Goal: Information Seeking & Learning: Learn about a topic

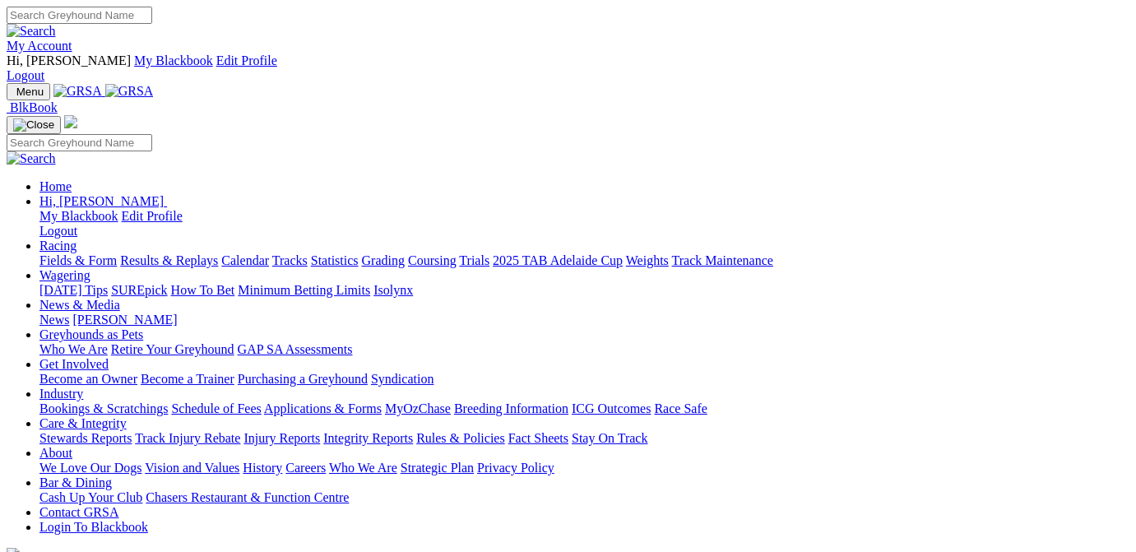
click at [76, 239] on link "Racing" at bounding box center [57, 246] width 37 height 14
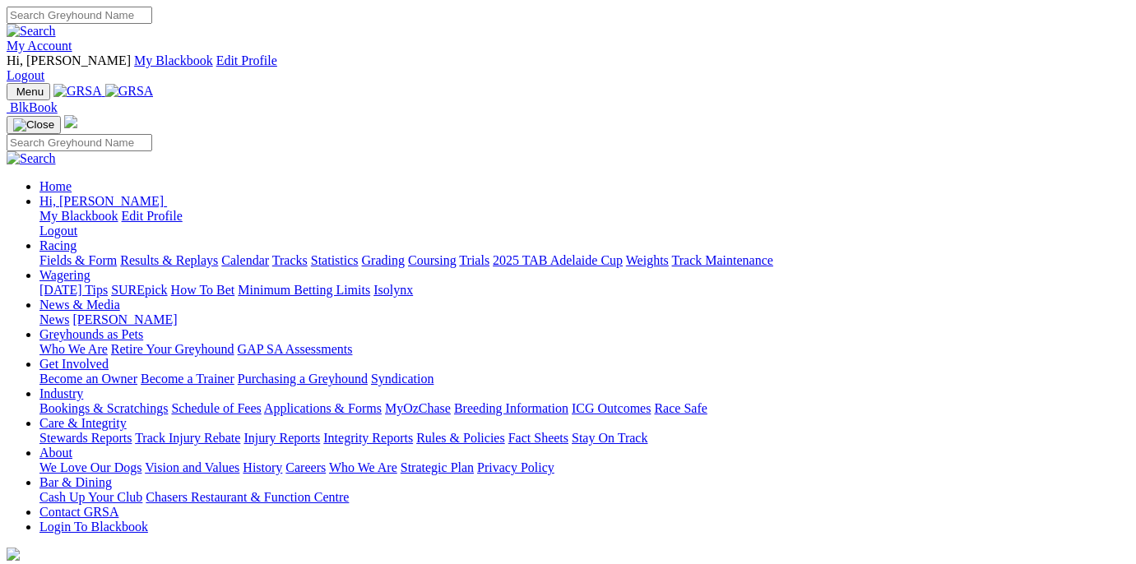
click at [76, 239] on link "Racing" at bounding box center [57, 246] width 37 height 14
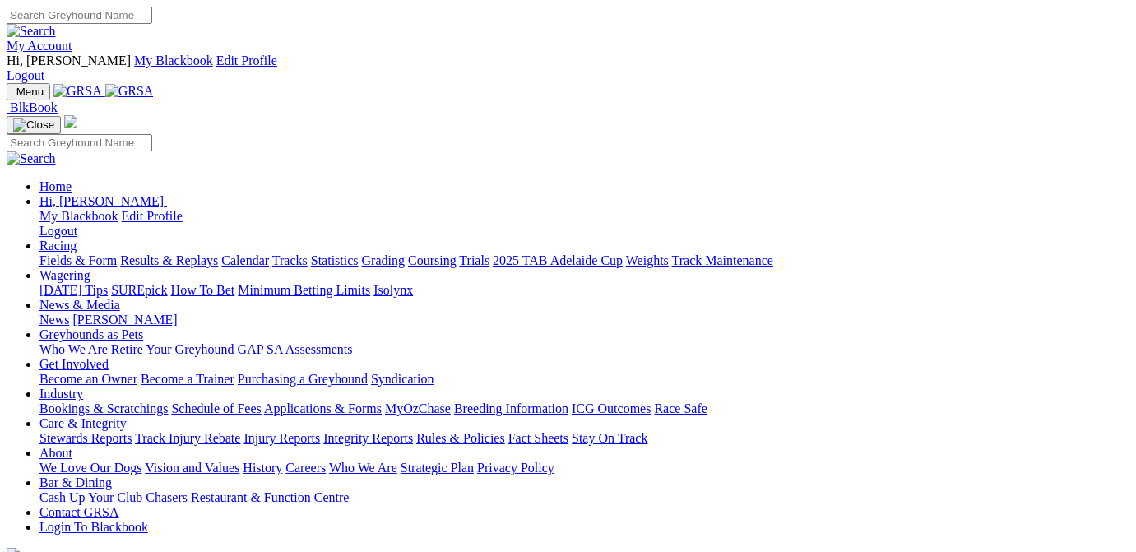
click at [214, 253] on link "Results & Replays" at bounding box center [169, 260] width 98 height 14
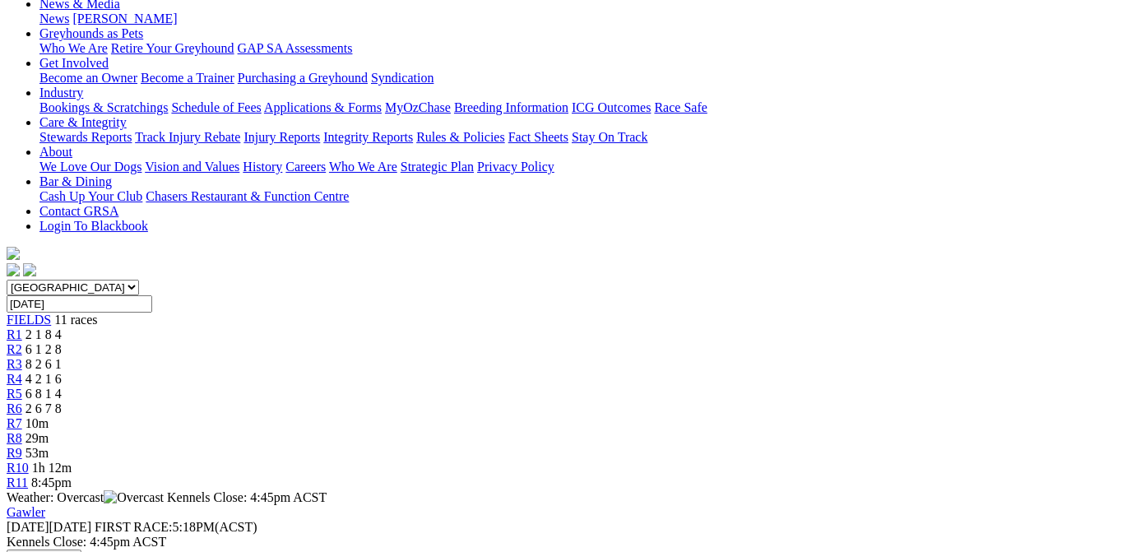
scroll to position [662, 0]
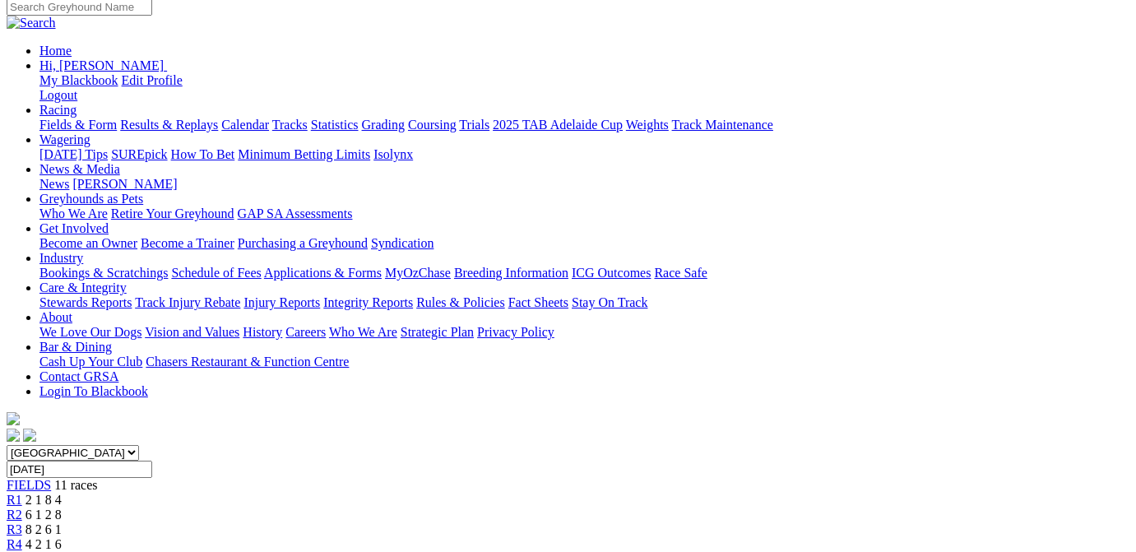
scroll to position [331, 0]
